Goal: Navigation & Orientation: Go to known website

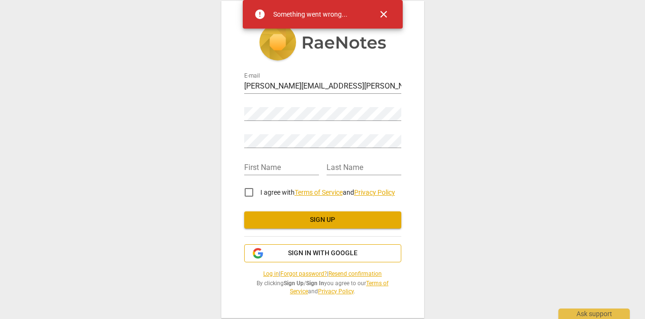
click at [323, 251] on span "Sign in with Google" at bounding box center [322, 253] width 69 height 10
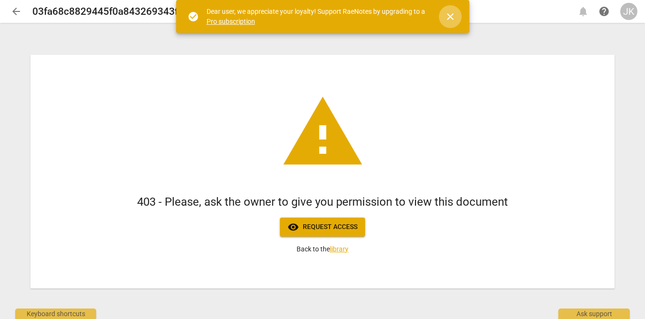
click at [456, 18] on span "close" at bounding box center [450, 16] width 23 height 11
